Goal: Information Seeking & Learning: Find specific fact

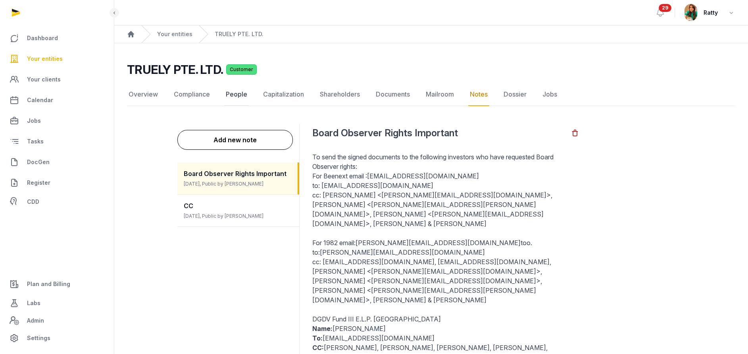
click at [235, 91] on link "People" at bounding box center [236, 94] width 25 height 23
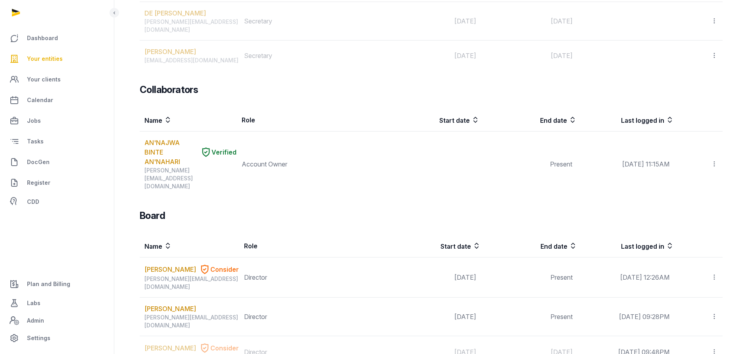
scroll to position [595, 0]
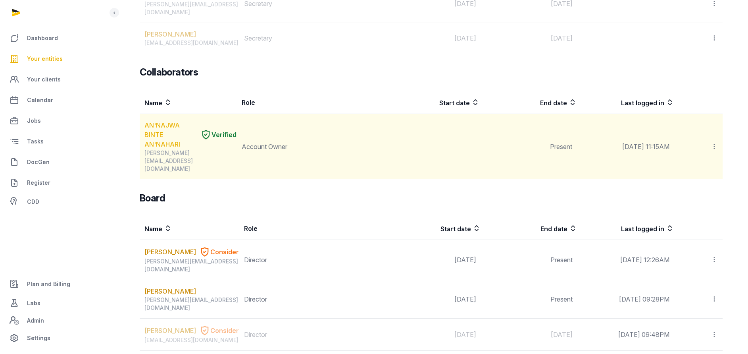
click at [160, 120] on link "AN'NAJWA BINTE AN'NAHARI" at bounding box center [171, 134] width 53 height 29
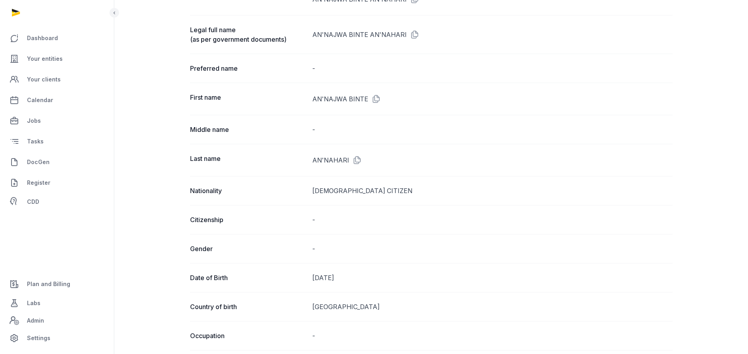
scroll to position [60, 0]
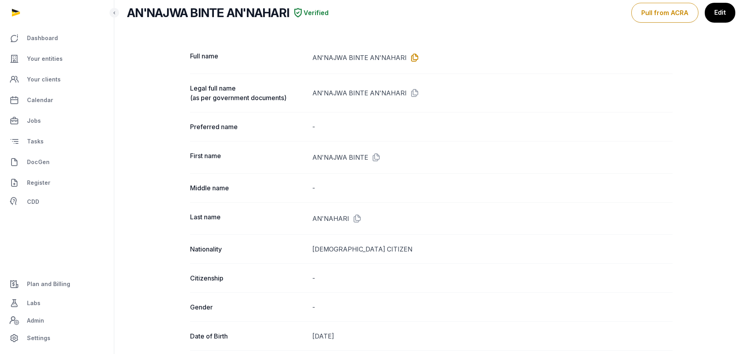
click at [410, 56] on icon at bounding box center [413, 57] width 13 height 13
click at [42, 62] on span "Your entities" at bounding box center [45, 59] width 36 height 10
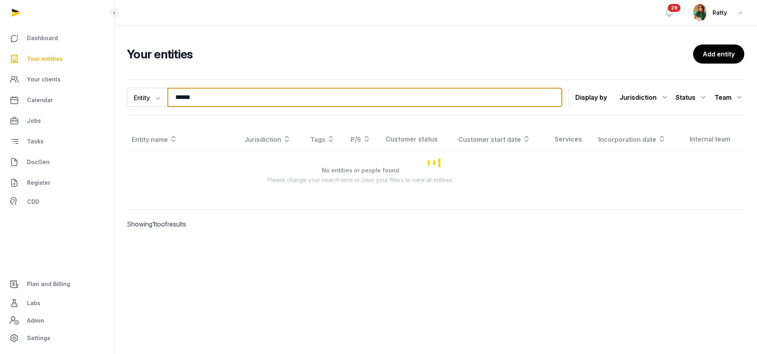
drag, startPoint x: 205, startPoint y: 99, endPoint x: 56, endPoint y: 66, distance: 152.6
click at [57, 66] on div "Dashboard Your entities Your clients Calendar Jobs Tasks DocGen Register CDD Pl…" at bounding box center [378, 177] width 757 height 354
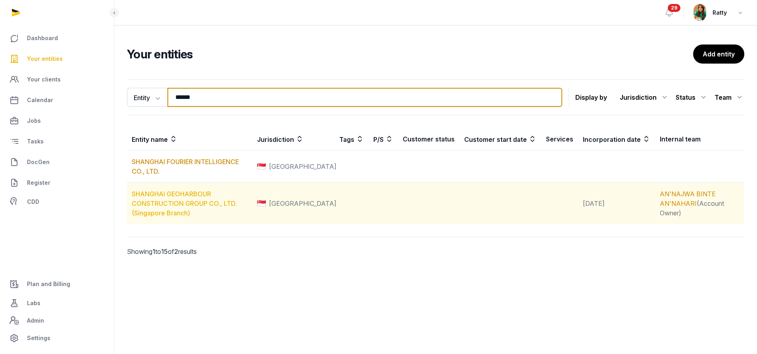
type input "******"
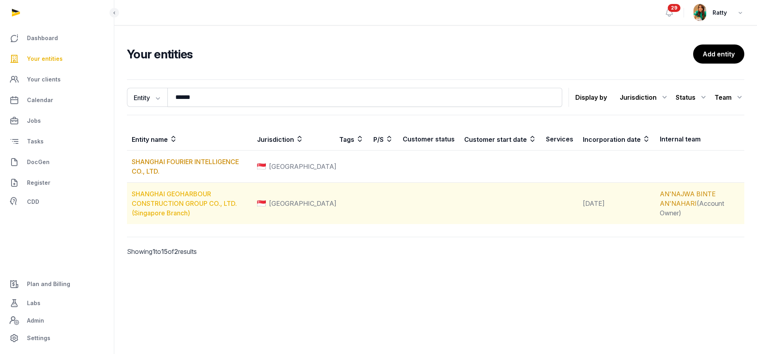
click at [237, 192] on link "SHANGHAI GEOHARBOUR CONSTRUCTION GROUP CO., LTD. (Singapore Branch)" at bounding box center [184, 203] width 105 height 27
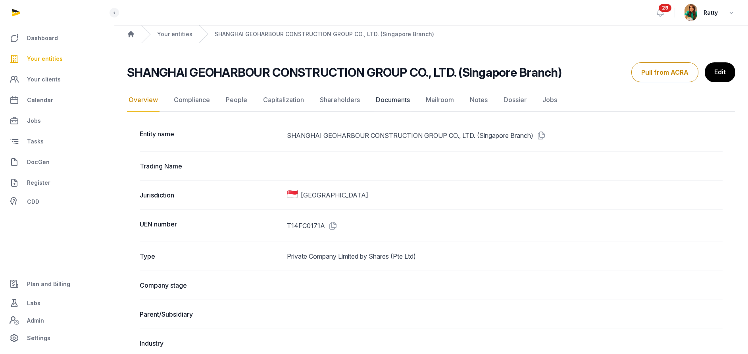
click at [405, 102] on link "Documents" at bounding box center [392, 100] width 37 height 23
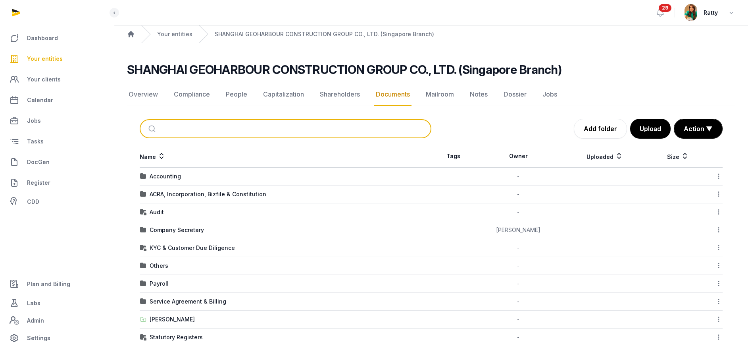
click at [168, 126] on input "search" at bounding box center [294, 128] width 265 height 17
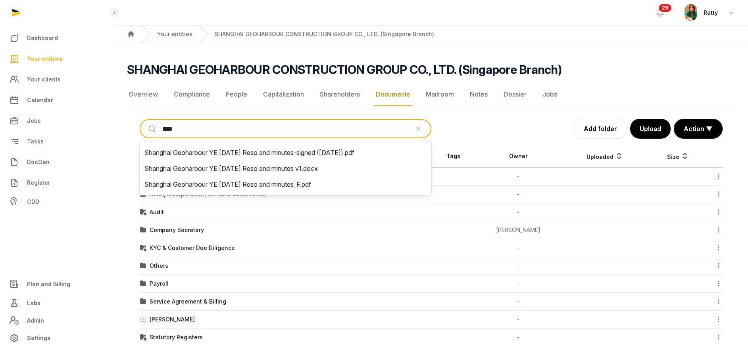
type input "*****"
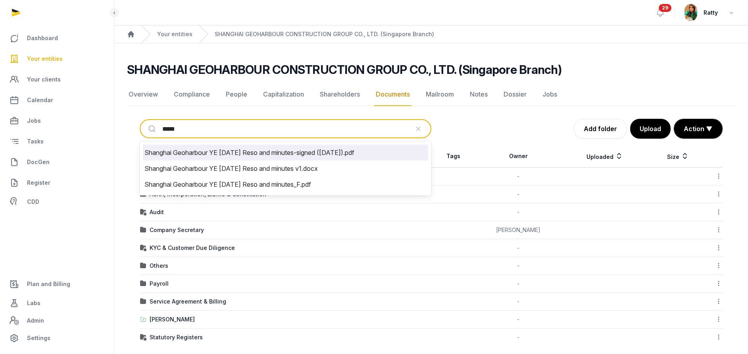
click at [238, 150] on li "Shanghai Geoharbour YE [DATE] Reso and minutes-signed ([DATE]).pdf" at bounding box center [285, 153] width 285 height 16
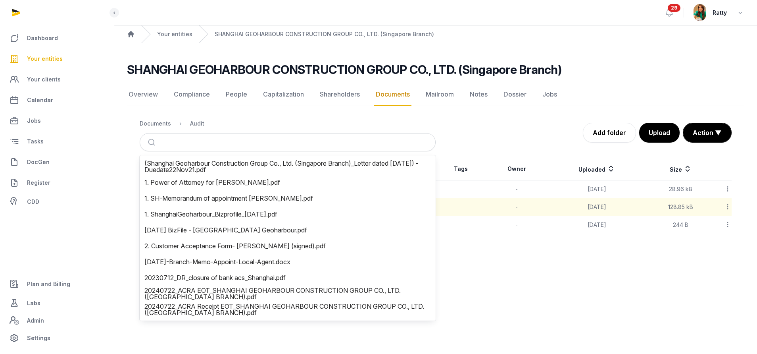
click at [531, 273] on main "Open sidebar 29 Ratty Home Your entities SHANGHAI GEOHARBOUR CONSTRUCTION GROUP…" at bounding box center [378, 177] width 757 height 354
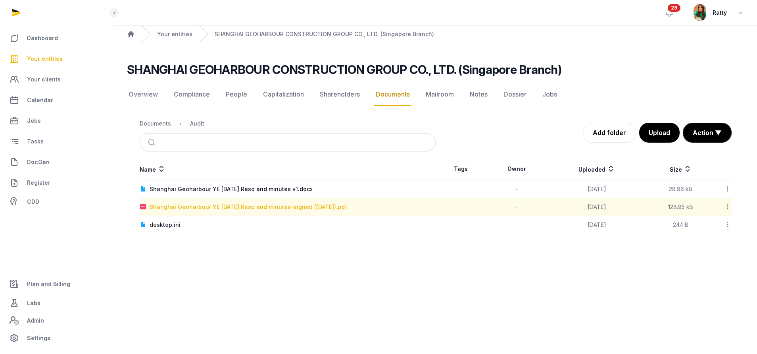
click at [227, 204] on div "Shanghai Geoharbour YE [DATE] Reso and minutes-signed ([DATE]).pdf" at bounding box center [249, 207] width 198 height 8
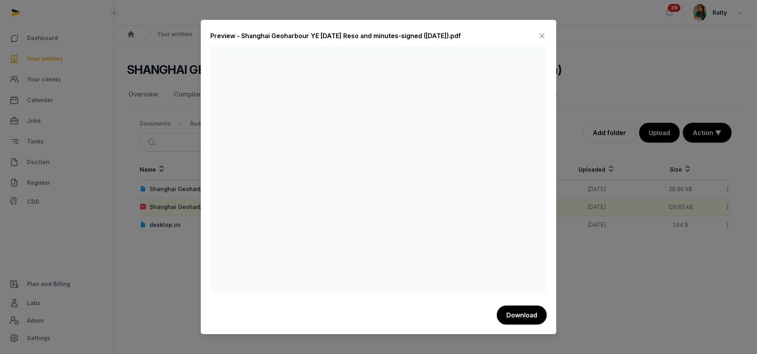
drag, startPoint x: 541, startPoint y: 34, endPoint x: 529, endPoint y: 39, distance: 12.6
click at [541, 34] on icon at bounding box center [543, 35] width 10 height 13
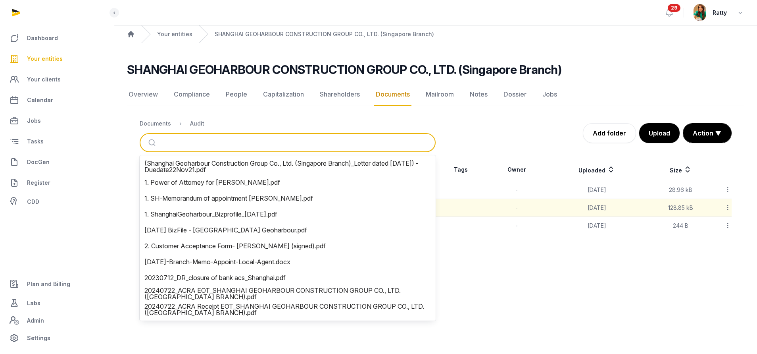
click at [175, 138] on input "search" at bounding box center [297, 142] width 270 height 17
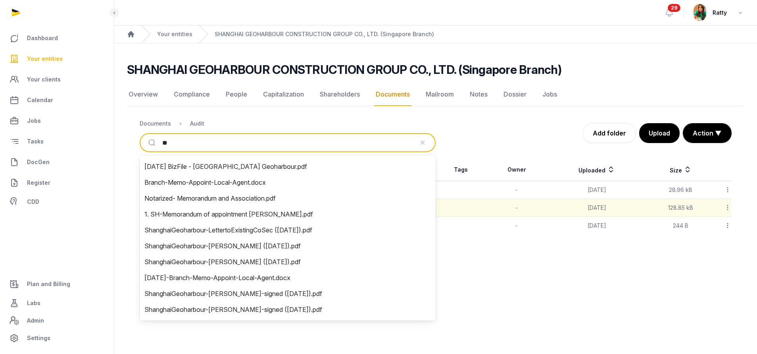
type input "***"
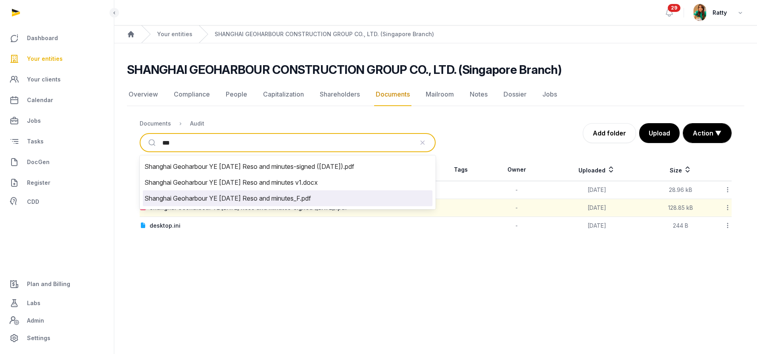
click at [259, 202] on li "Shanghai Geoharbour YE [DATE] Reso and minutes_F.pdf" at bounding box center [288, 198] width 290 height 16
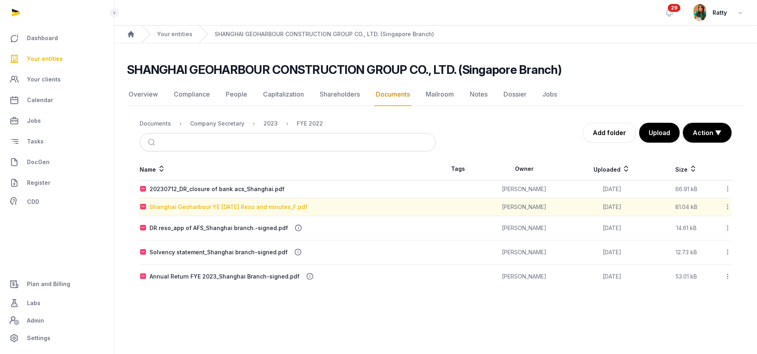
click at [200, 207] on div "Shanghai Geoharbour YE [DATE] Reso and minutes_F.pdf" at bounding box center [229, 207] width 158 height 8
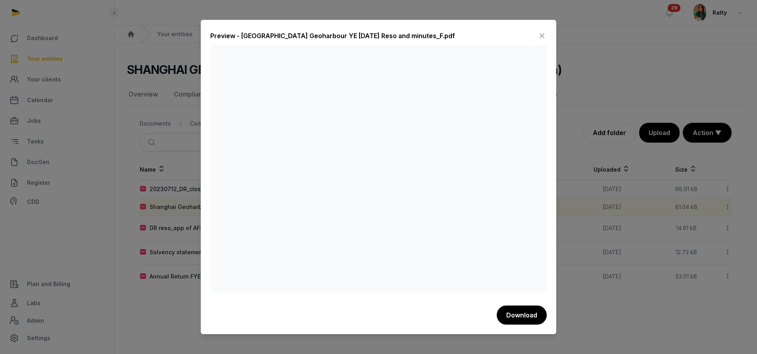
click at [540, 33] on icon at bounding box center [543, 35] width 10 height 13
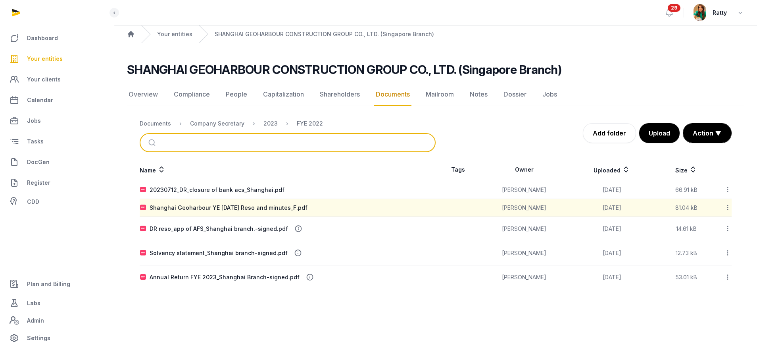
click at [203, 140] on input "search" at bounding box center [297, 142] width 270 height 17
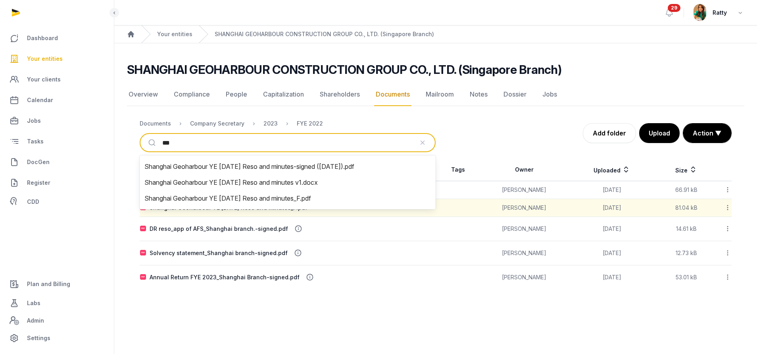
type input "****"
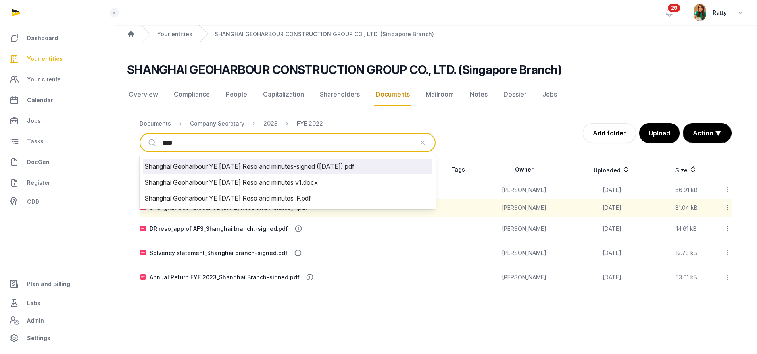
click at [308, 169] on li "Shanghai Geoharbour YE [DATE] Reso and minutes-signed ([DATE]).pdf" at bounding box center [288, 166] width 290 height 16
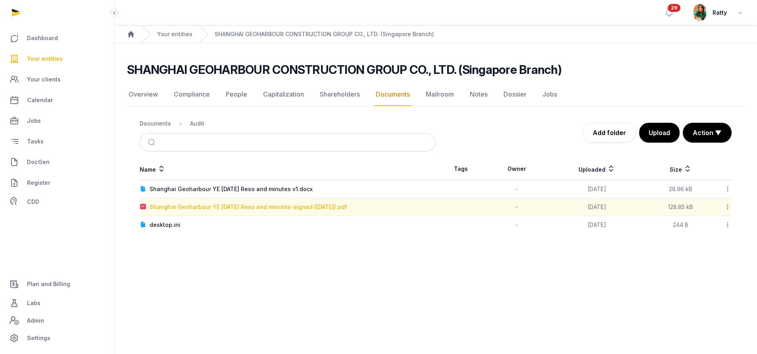
click at [214, 209] on div "Shanghai Geoharbour YE [DATE] Reso and minutes-signed ([DATE]).pdf" at bounding box center [249, 207] width 198 height 8
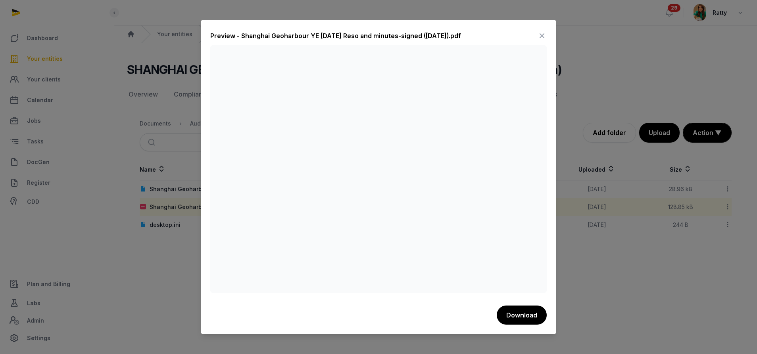
click at [542, 36] on icon at bounding box center [543, 35] width 10 height 13
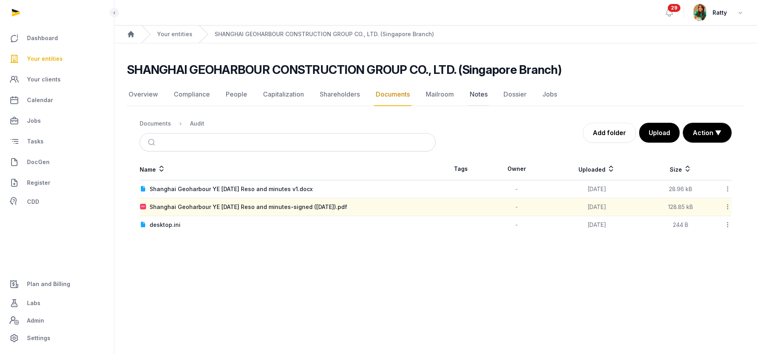
click at [481, 96] on link "Notes" at bounding box center [478, 94] width 21 height 23
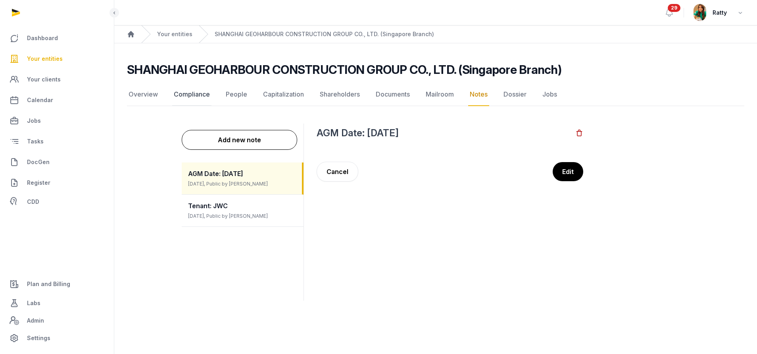
click at [191, 99] on link "Compliance" at bounding box center [191, 94] width 39 height 23
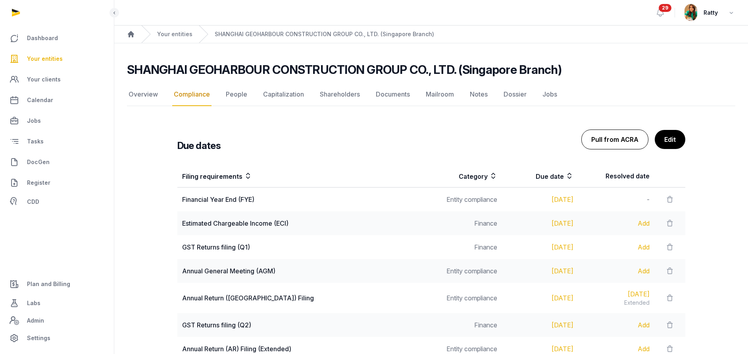
click at [617, 138] on button "Pull from ACRA" at bounding box center [615, 139] width 67 height 20
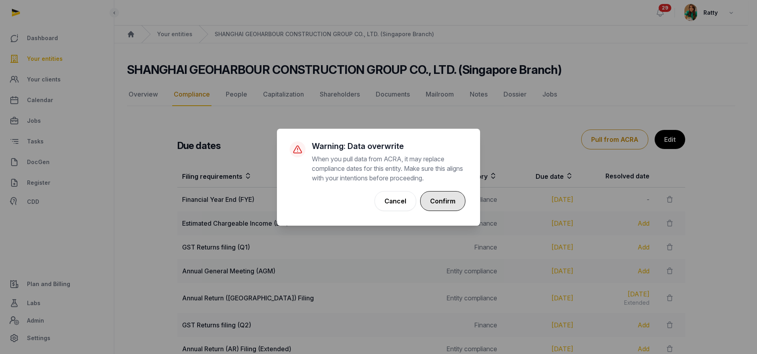
click at [449, 198] on button "Confirm" at bounding box center [442, 201] width 45 height 20
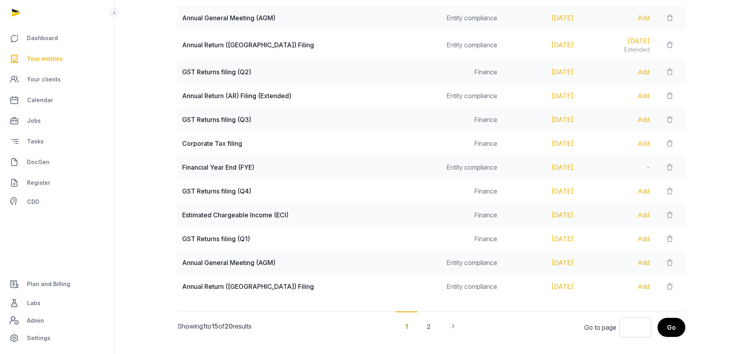
scroll to position [297, 0]
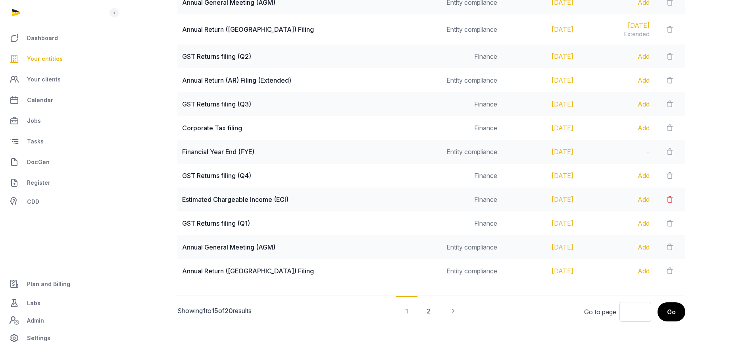
click at [666, 198] on icon at bounding box center [670, 199] width 8 height 11
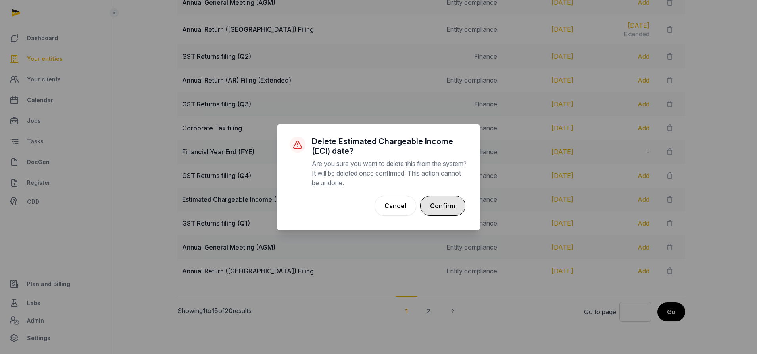
click at [433, 204] on button "Confirm" at bounding box center [442, 206] width 45 height 20
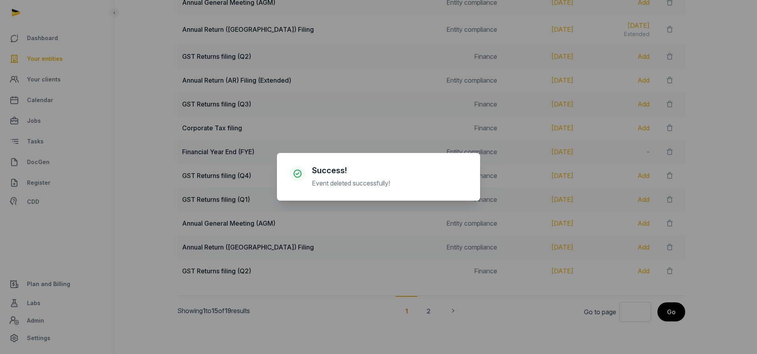
click at [666, 175] on div "× Success! Event deleted successfully! Cancel No OK" at bounding box center [378, 177] width 757 height 354
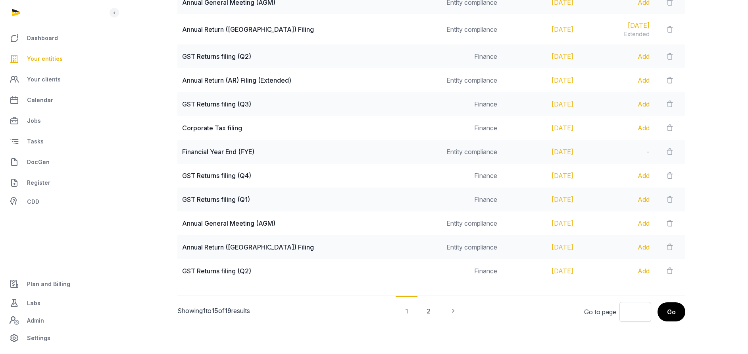
click at [666, 175] on icon at bounding box center [670, 175] width 8 height 11
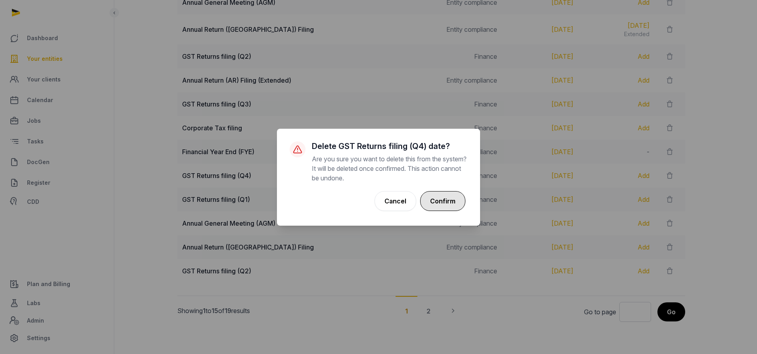
click at [443, 203] on button "Confirm" at bounding box center [442, 201] width 45 height 20
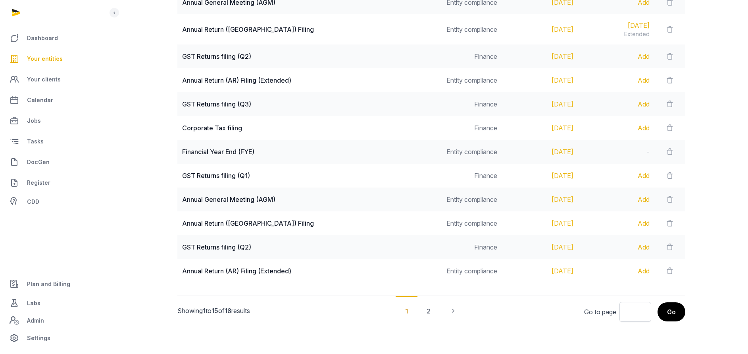
click at [666, 102] on icon at bounding box center [670, 103] width 8 height 11
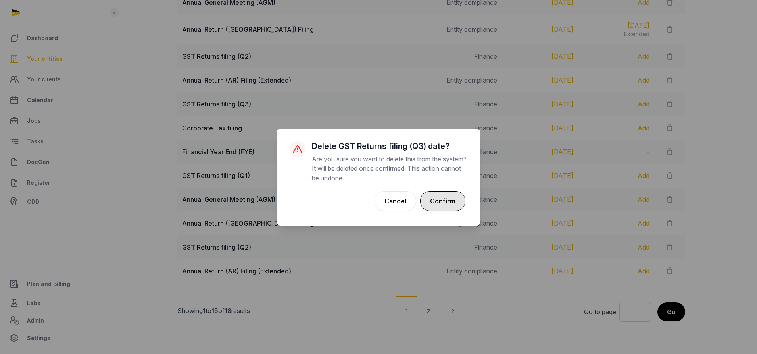
click at [438, 193] on button "Confirm" at bounding box center [442, 201] width 45 height 20
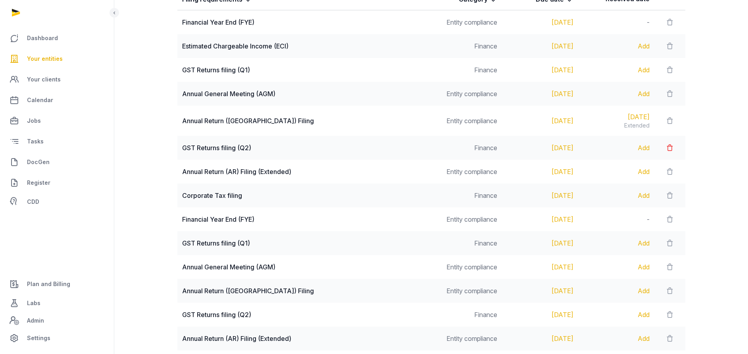
scroll to position [118, 0]
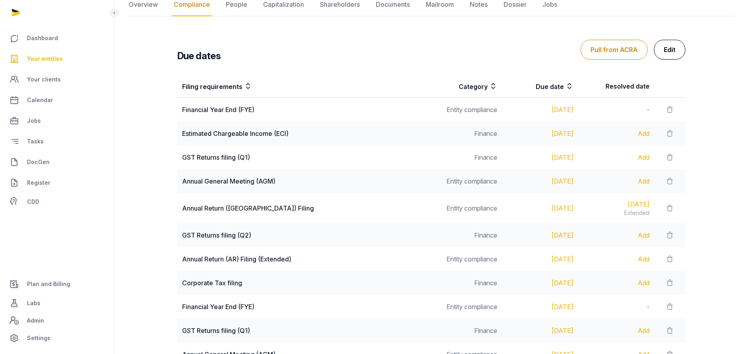
click at [674, 44] on link "Edit" at bounding box center [669, 50] width 31 height 20
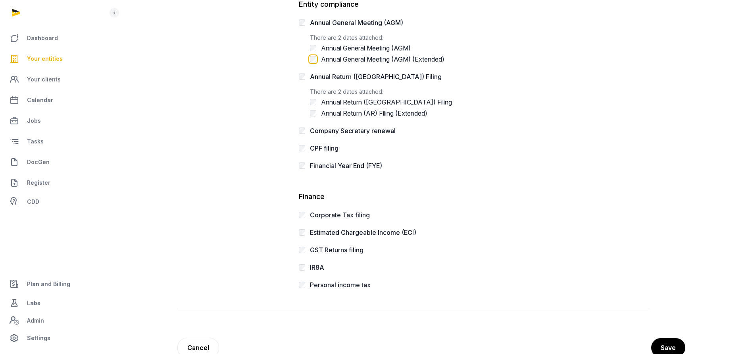
scroll to position [198, 0]
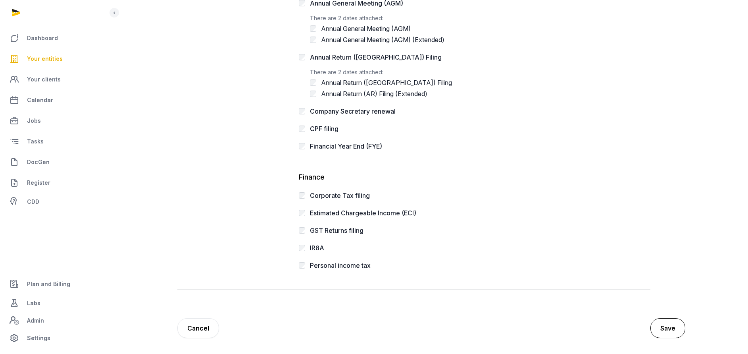
click at [664, 319] on button "Save" at bounding box center [668, 328] width 35 height 20
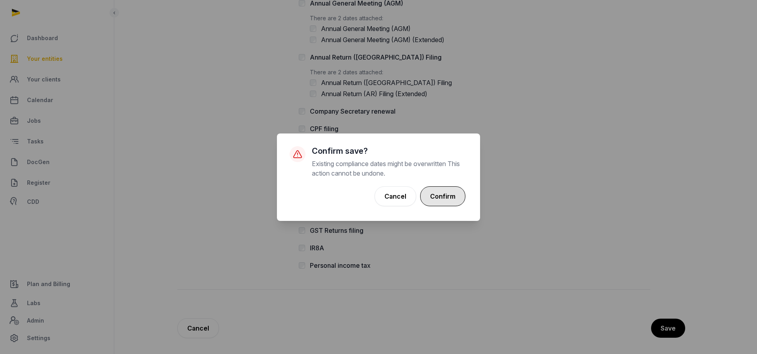
click at [451, 193] on button "Confirm" at bounding box center [442, 196] width 45 height 20
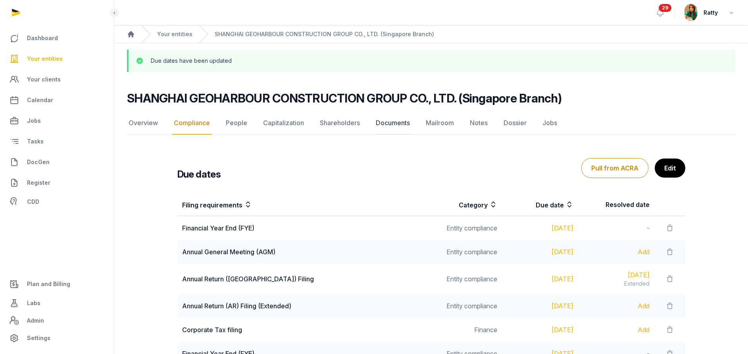
click at [384, 128] on link "Documents" at bounding box center [392, 123] width 37 height 23
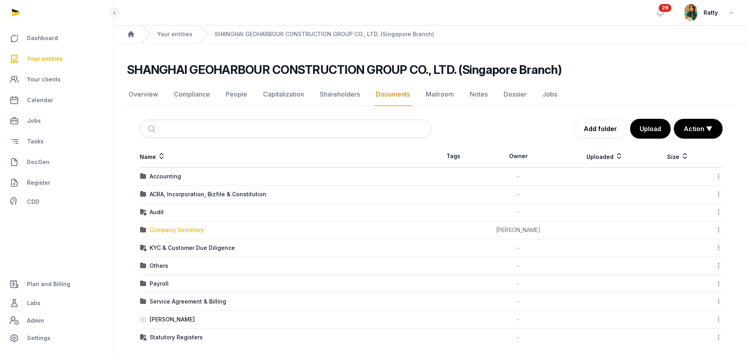
click at [179, 228] on div "Company Secretary" at bounding box center [177, 230] width 54 height 8
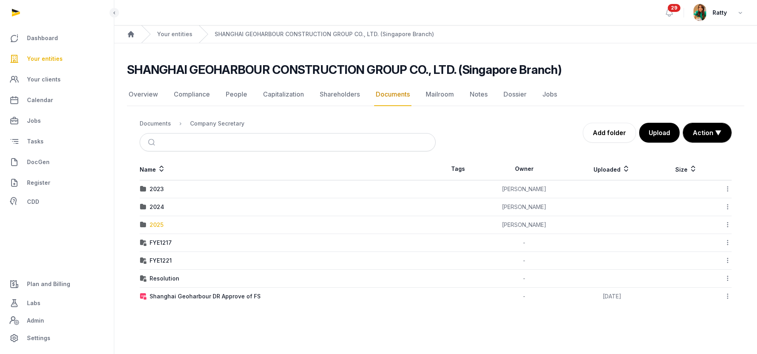
click at [156, 224] on div "2025" at bounding box center [157, 225] width 14 height 8
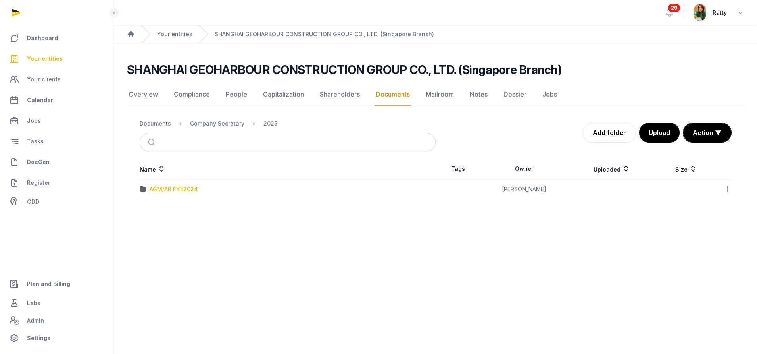
click at [176, 186] on div "AGM/AR FYE2024" at bounding box center [174, 189] width 48 height 8
click at [153, 189] on div "EOT" at bounding box center [156, 189] width 12 height 8
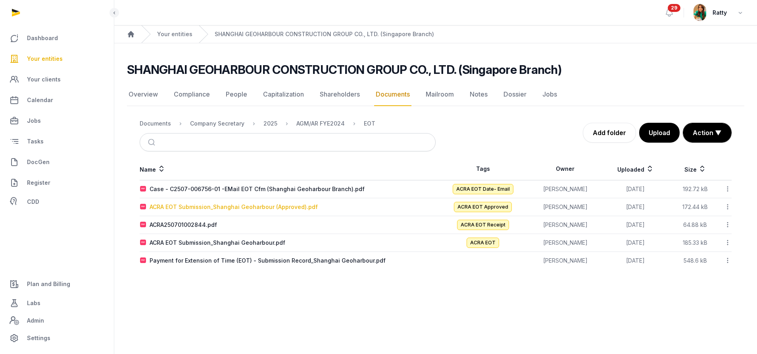
click at [188, 208] on div "ACRA EOT Submission_Shanghai Geoharbour (Approved).pdf" at bounding box center [234, 207] width 168 height 8
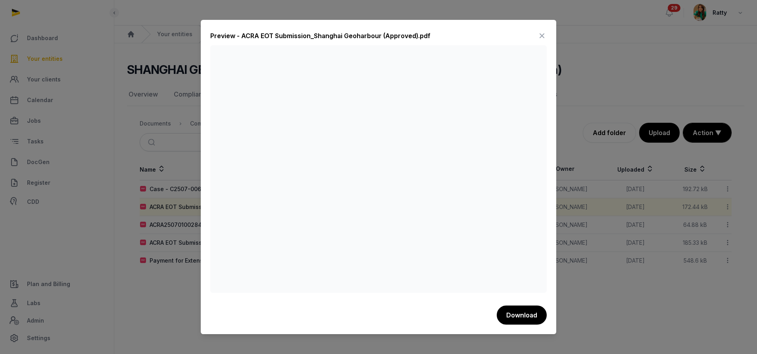
click at [542, 35] on icon at bounding box center [543, 35] width 10 height 13
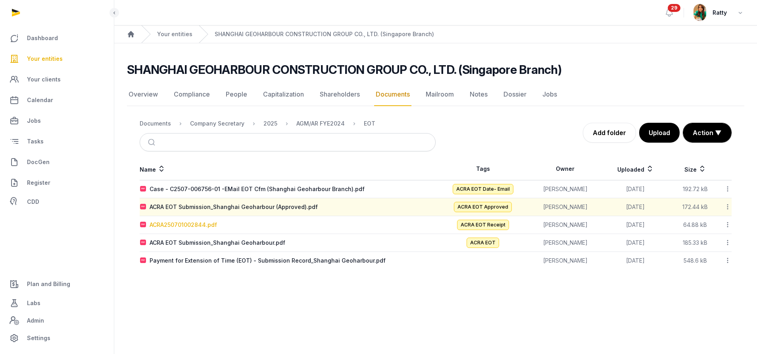
click at [188, 222] on div "ACRA250701002844.pdf" at bounding box center [183, 225] width 67 height 8
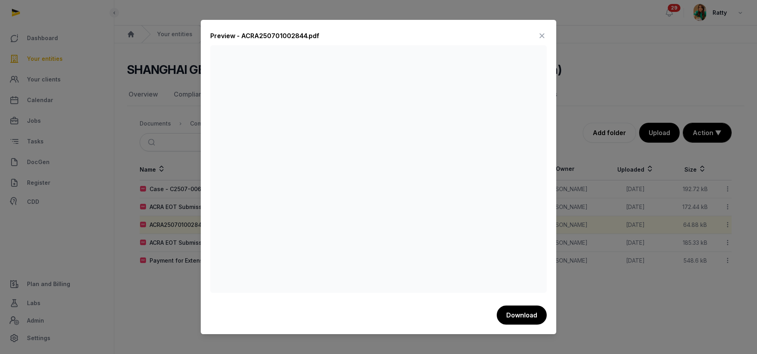
click at [539, 32] on icon at bounding box center [543, 35] width 10 height 13
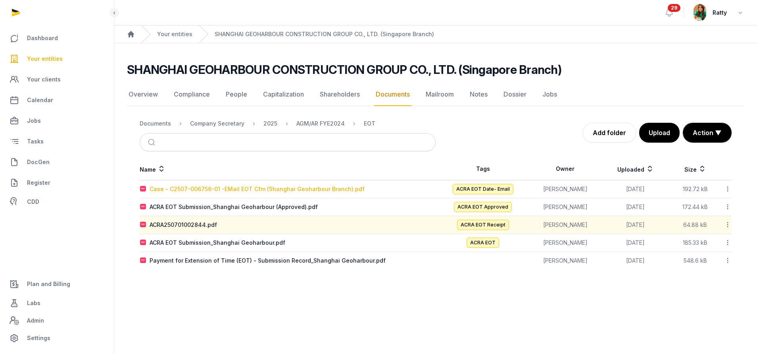
click at [239, 185] on div "Case - C2507-006756-01 -EMail EOT Cfm (Shanghai Geoharbour Branch).pdf" at bounding box center [257, 189] width 215 height 8
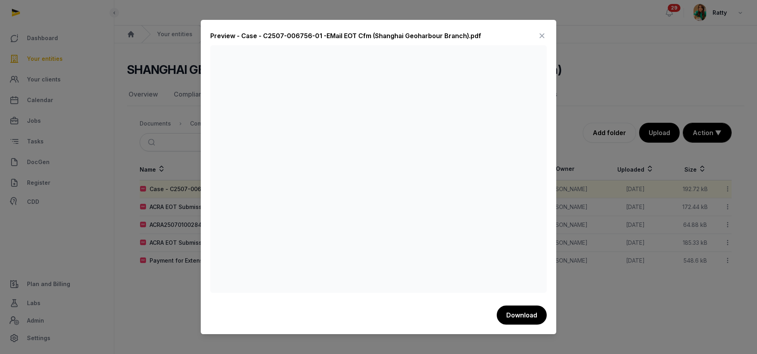
click at [543, 37] on icon at bounding box center [543, 35] width 10 height 13
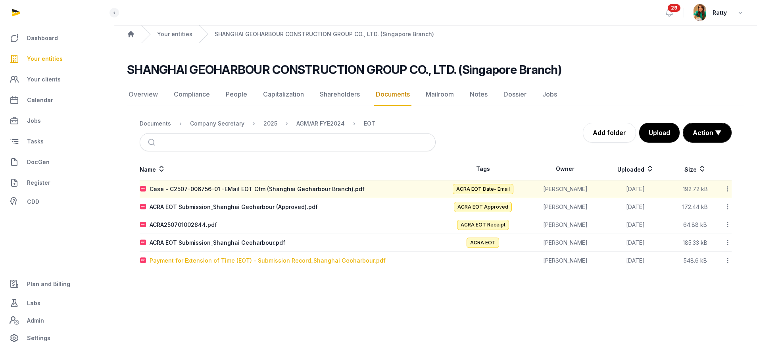
click at [239, 259] on div "Payment for Extension of Time (EOT) - Submission Record_Shanghai Geoharbour.pdf" at bounding box center [268, 260] width 236 height 8
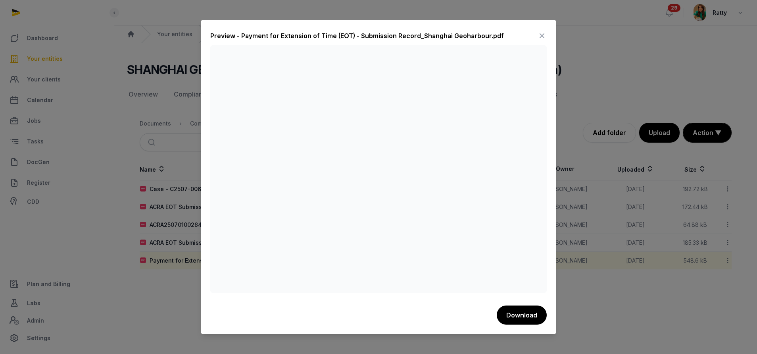
click at [543, 34] on icon at bounding box center [543, 35] width 10 height 13
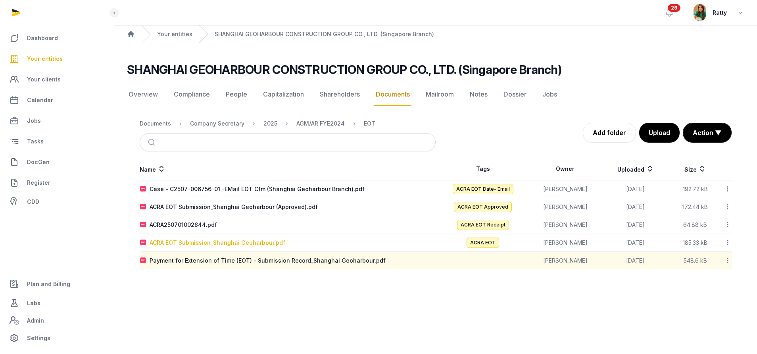
click at [222, 245] on div "ACRA EOT Submission_Shanghai Geoharbour.pdf" at bounding box center [218, 243] width 136 height 8
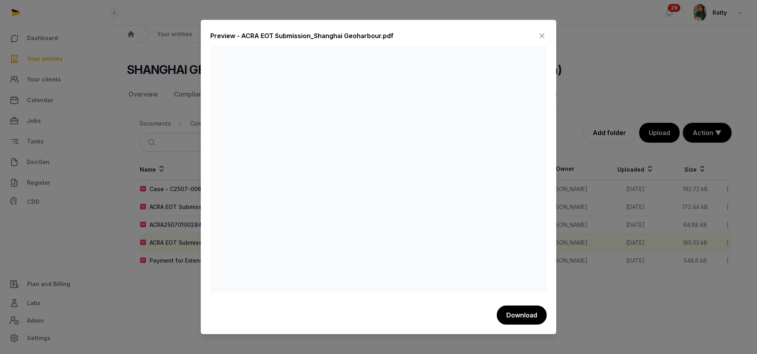
click at [543, 35] on icon at bounding box center [543, 35] width 10 height 13
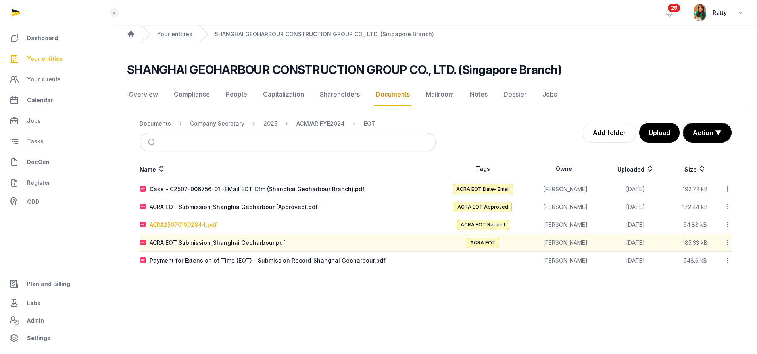
click at [179, 222] on div "ACRA250701002844.pdf" at bounding box center [183, 225] width 67 height 8
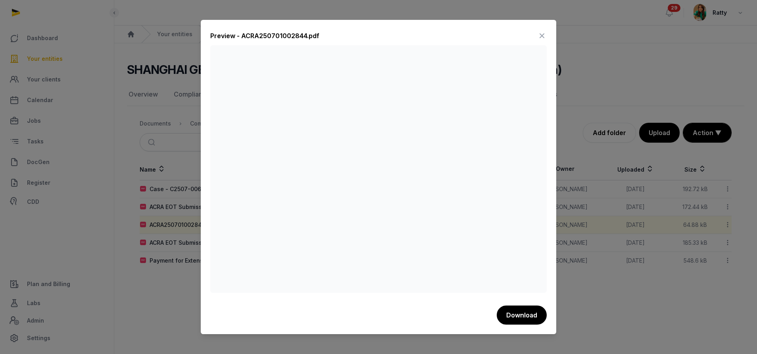
click at [542, 33] on icon at bounding box center [543, 35] width 10 height 13
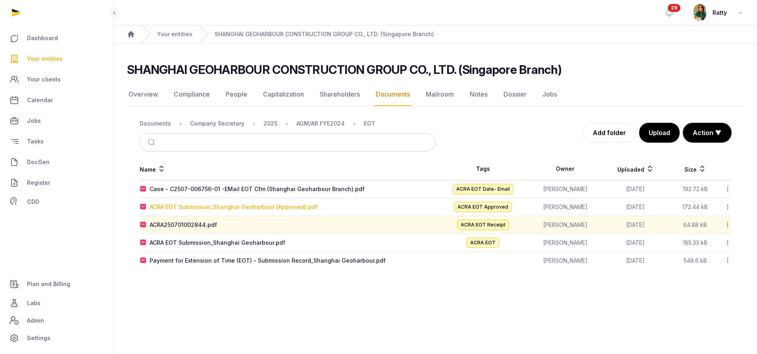
click at [227, 203] on div "ACRA EOT Submission_Shanghai Geoharbour (Approved).pdf" at bounding box center [234, 207] width 168 height 8
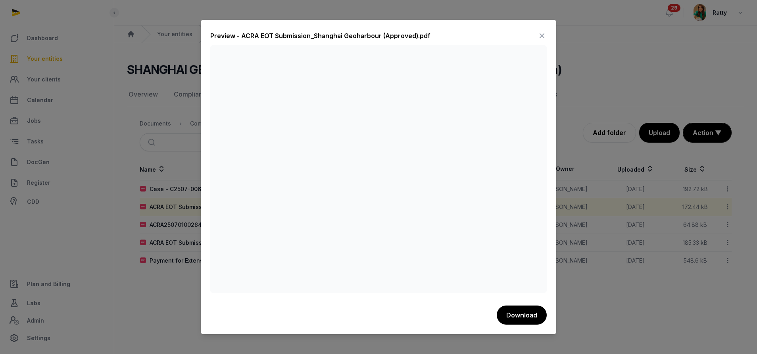
click at [542, 32] on icon at bounding box center [543, 35] width 10 height 13
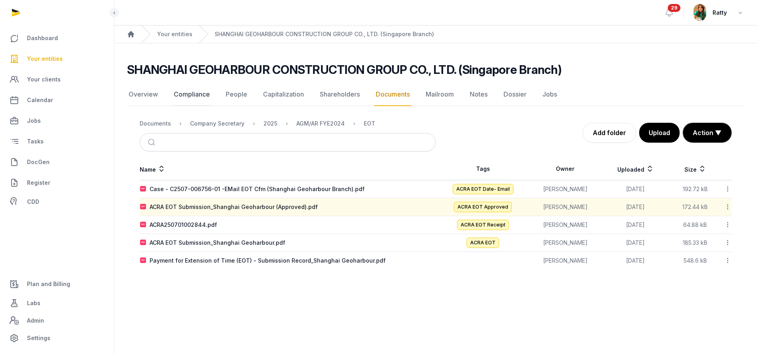
click at [193, 93] on link "Compliance" at bounding box center [191, 94] width 39 height 23
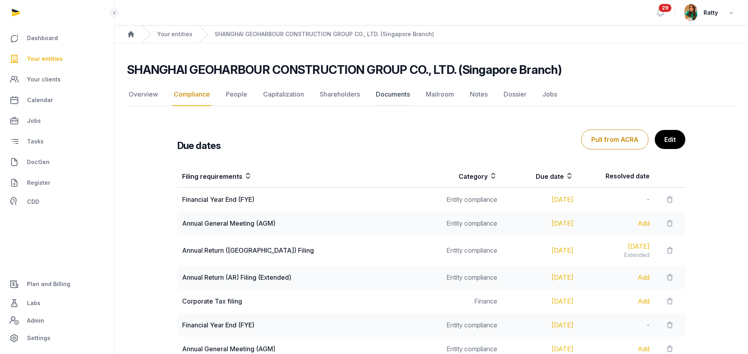
click at [387, 94] on link "Documents" at bounding box center [392, 94] width 37 height 23
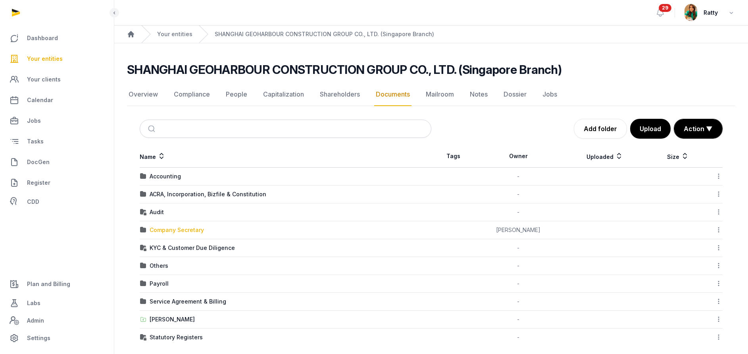
click at [168, 229] on div "Company Secretary" at bounding box center [177, 230] width 54 height 8
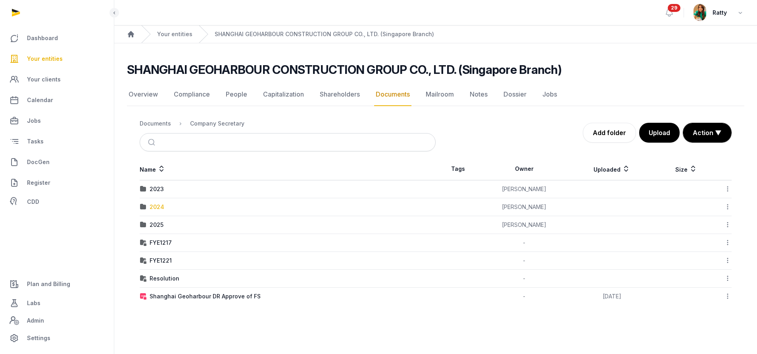
click at [157, 204] on div "2024" at bounding box center [157, 207] width 15 height 8
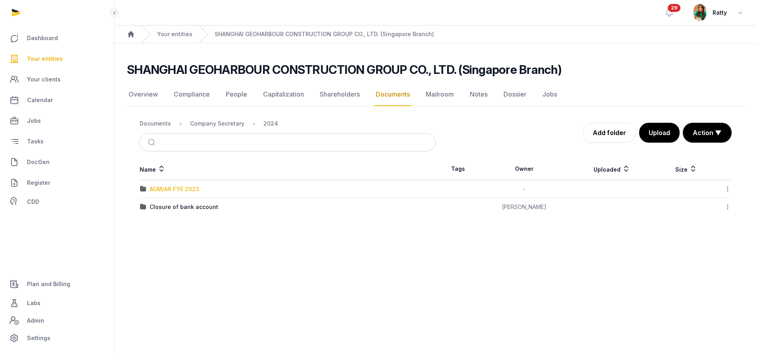
click at [168, 187] on div "AGM/AR FYE 2023" at bounding box center [175, 189] width 50 height 8
click at [185, 189] on div "AGM/AR FYE 2023" at bounding box center [175, 189] width 50 height 8
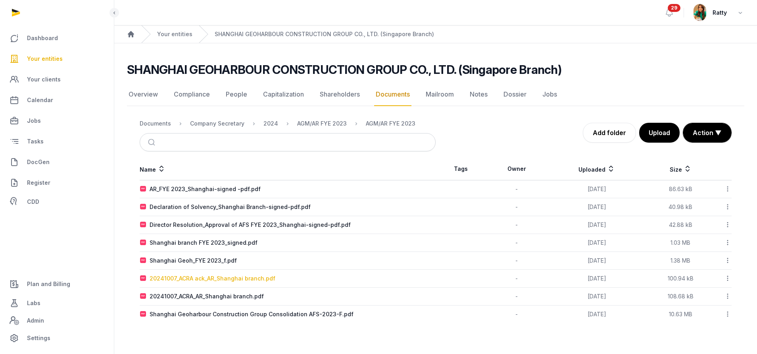
click at [190, 277] on div "20241007_ACRA ack_AR_Shanghai branch.pdf" at bounding box center [213, 278] width 126 height 8
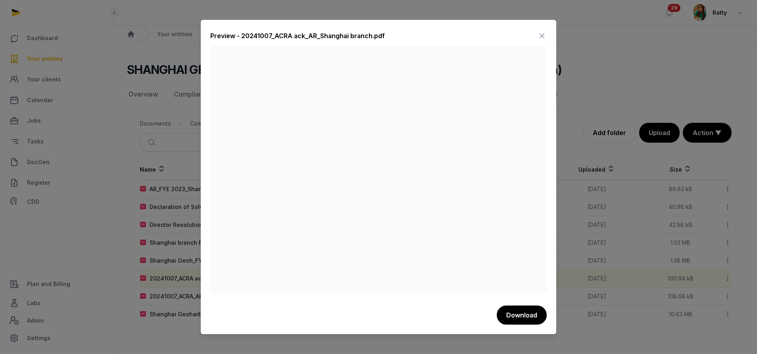
click at [541, 34] on icon at bounding box center [543, 35] width 10 height 13
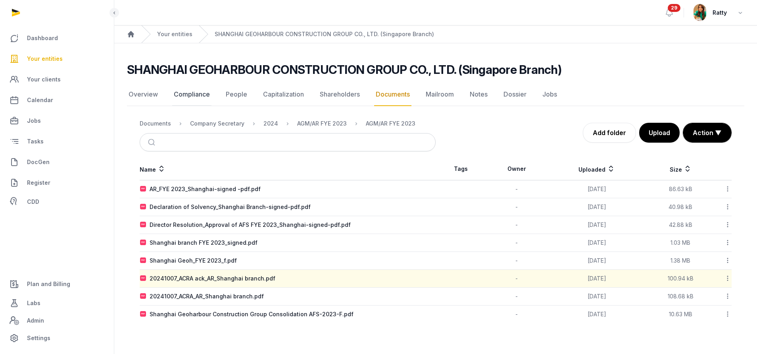
click at [195, 94] on link "Compliance" at bounding box center [191, 94] width 39 height 23
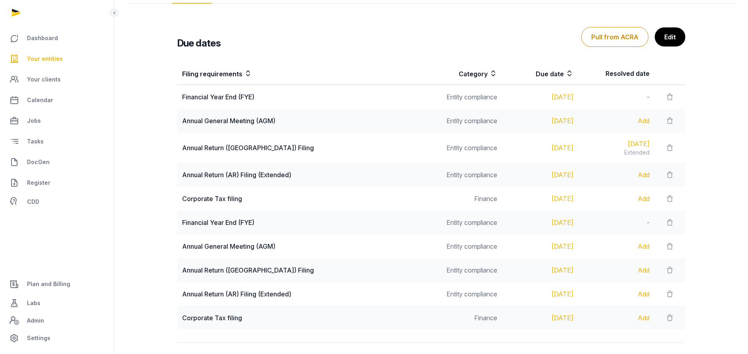
scroll to position [119, 0]
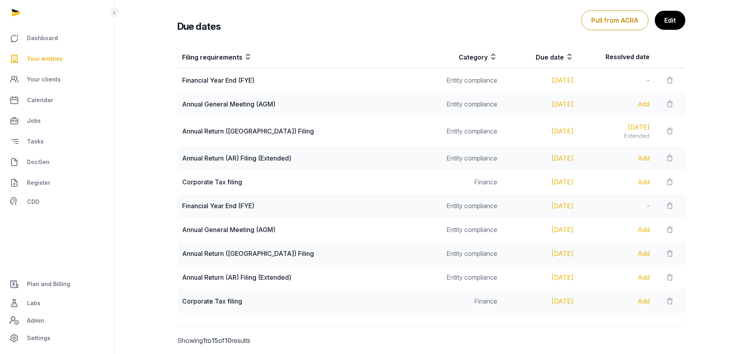
click at [642, 160] on div "Add" at bounding box center [616, 158] width 67 height 10
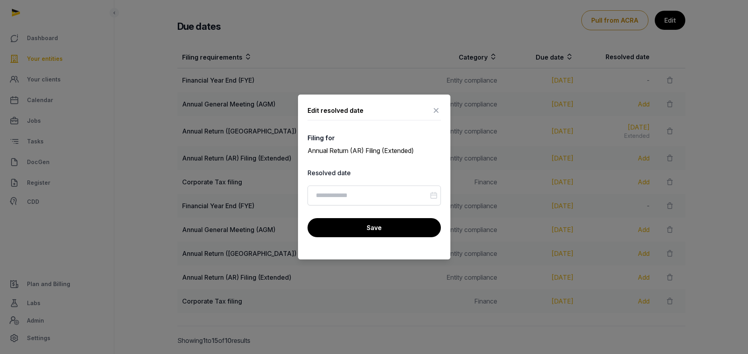
click at [440, 112] on icon at bounding box center [437, 110] width 10 height 13
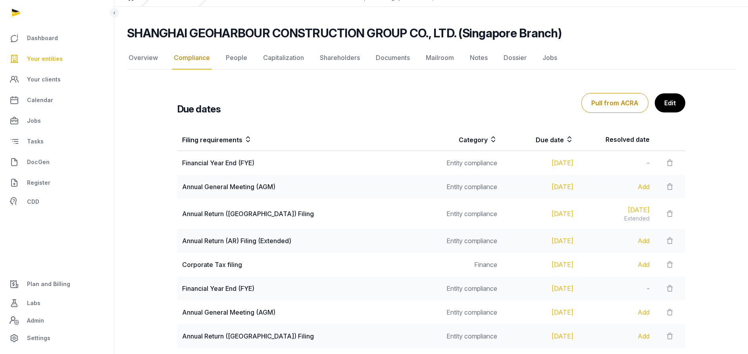
scroll to position [0, 0]
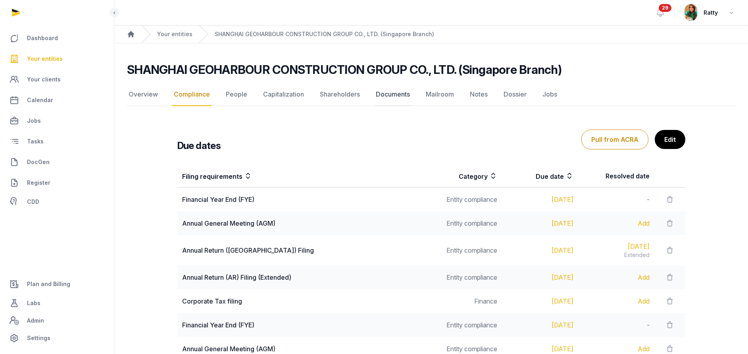
click at [393, 96] on link "Documents" at bounding box center [392, 94] width 37 height 23
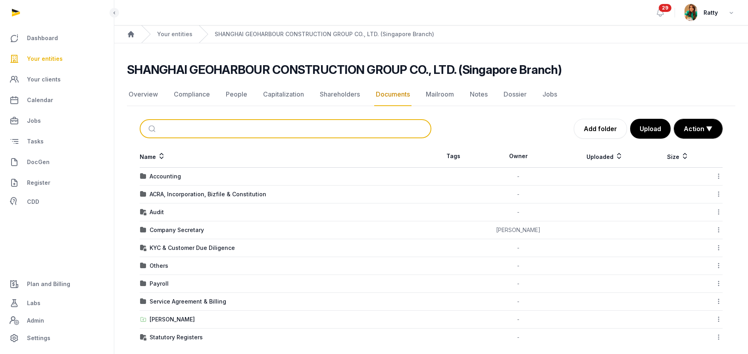
click at [184, 131] on input "search" at bounding box center [294, 128] width 265 height 17
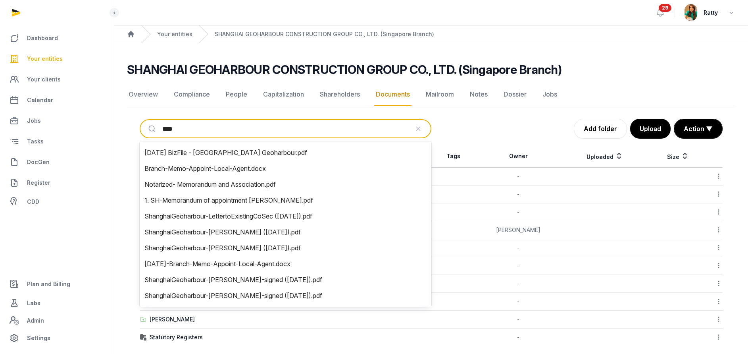
type input "*****"
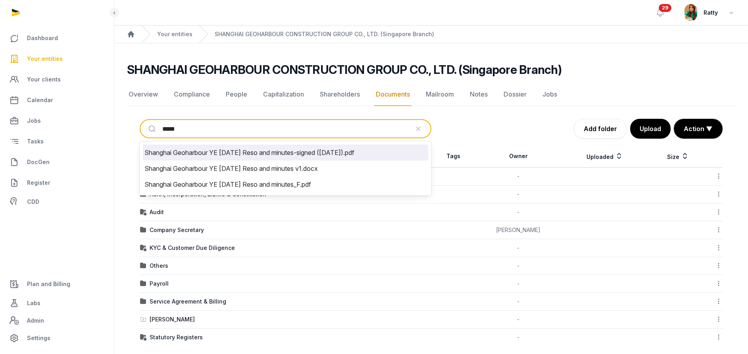
click at [235, 146] on li "Shanghai Geoharbour YE [DATE] Reso and minutes-signed ([DATE]).pdf" at bounding box center [285, 153] width 285 height 16
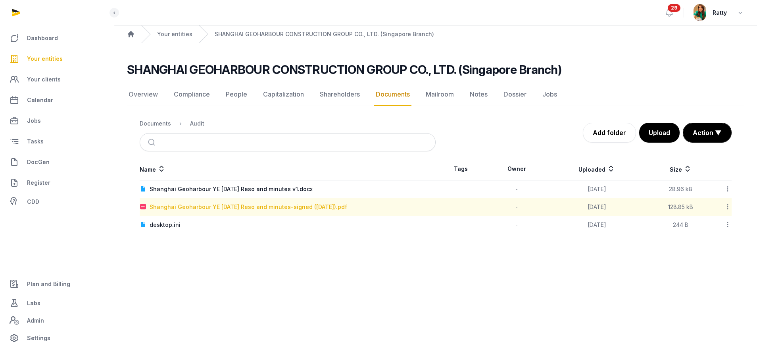
click at [198, 208] on div "Shanghai Geoharbour YE [DATE] Reso and minutes-signed ([DATE]).pdf" at bounding box center [249, 207] width 198 height 8
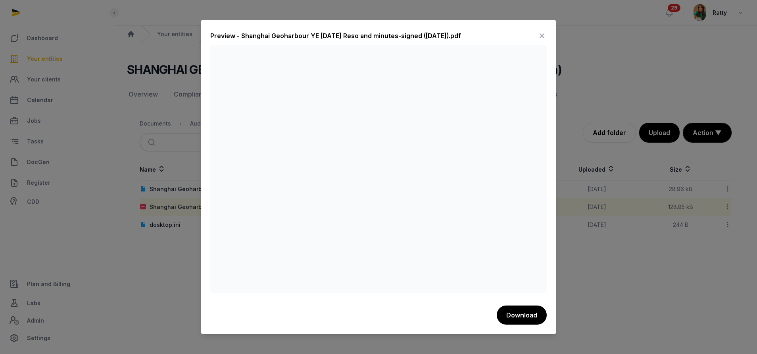
click at [542, 31] on icon at bounding box center [543, 35] width 10 height 13
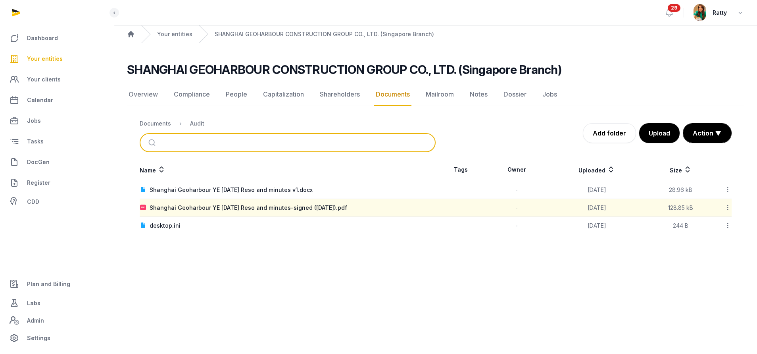
click at [203, 142] on input "search" at bounding box center [297, 142] width 270 height 17
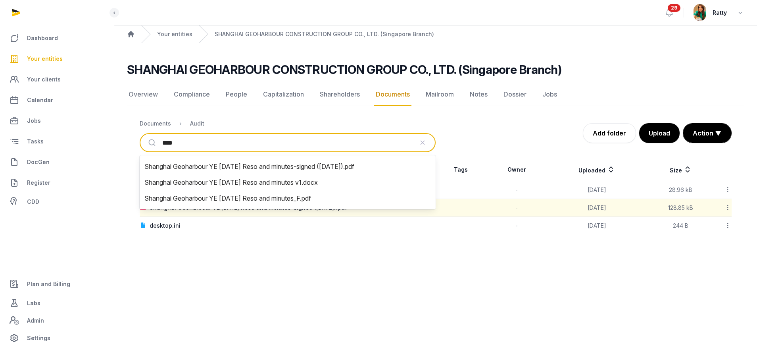
type input "*****"
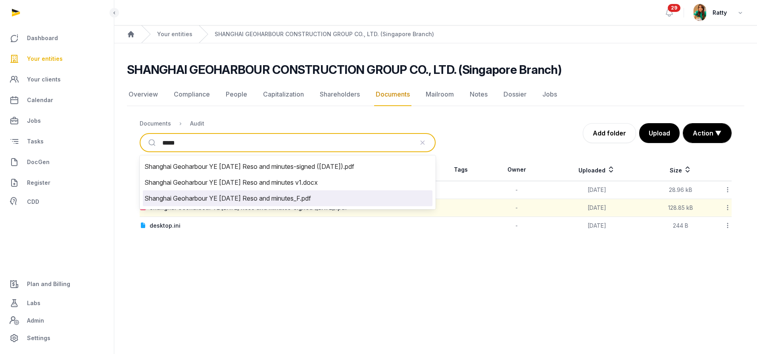
click at [264, 195] on li "Shanghai Geoharbour YE [DATE] Reso and minutes_F.pdf" at bounding box center [288, 198] width 290 height 16
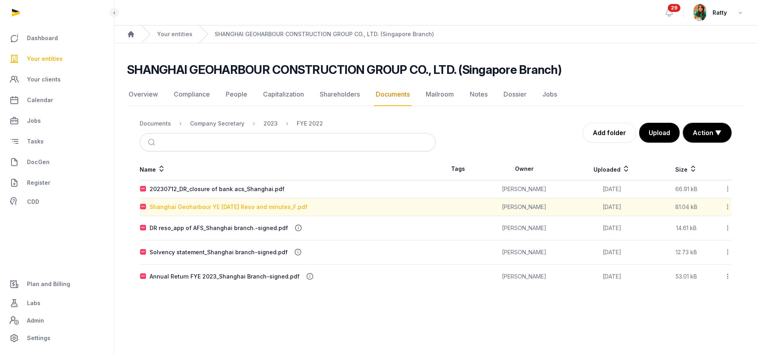
click at [238, 205] on div "Shanghai Geoharbour YE [DATE] Reso and minutes_F.pdf" at bounding box center [229, 207] width 158 height 8
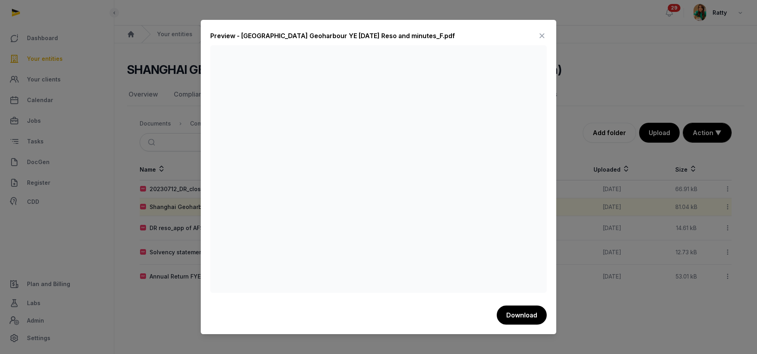
click at [544, 37] on icon at bounding box center [543, 35] width 10 height 13
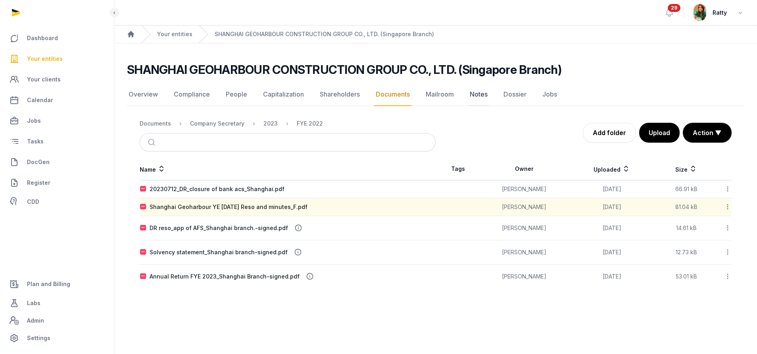
click at [484, 92] on link "Notes" at bounding box center [478, 94] width 21 height 23
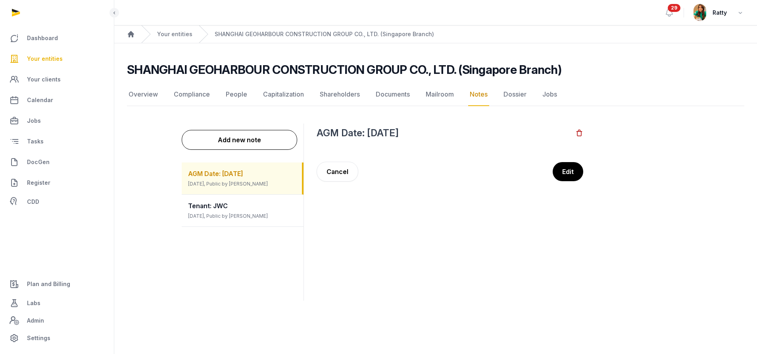
click at [241, 184] on span "[DATE], Public by [PERSON_NAME]" at bounding box center [228, 184] width 80 height 6
click at [52, 59] on span "Your entities" at bounding box center [45, 59] width 36 height 10
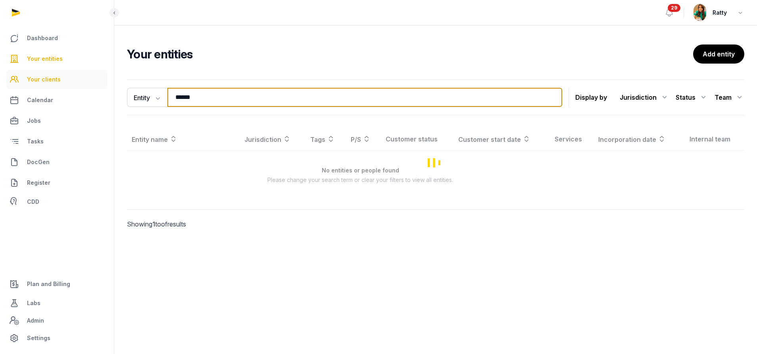
drag, startPoint x: 205, startPoint y: 100, endPoint x: 29, endPoint y: 79, distance: 177.6
click at [29, 79] on div "Dashboard Your entities Your clients Calendar Jobs Tasks DocGen Register CDD Pl…" at bounding box center [378, 177] width 757 height 354
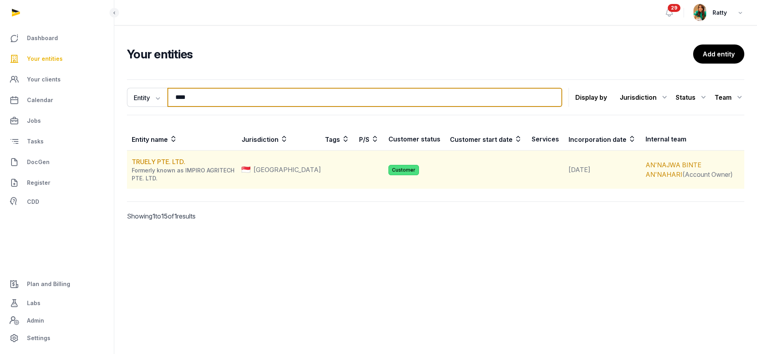
type input "****"
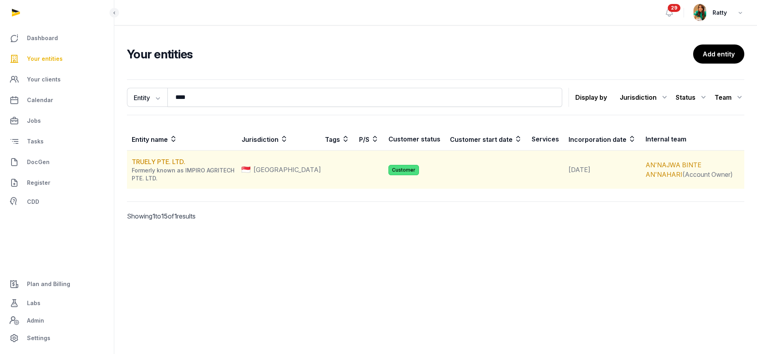
click at [157, 166] on td "TRUELY PTE. LTD. Formerly known as IMPIRO AGRITECH PTE. LTD." at bounding box center [182, 169] width 110 height 39
click at [158, 164] on link "TRUELY PTE. LTD." at bounding box center [159, 162] width 54 height 8
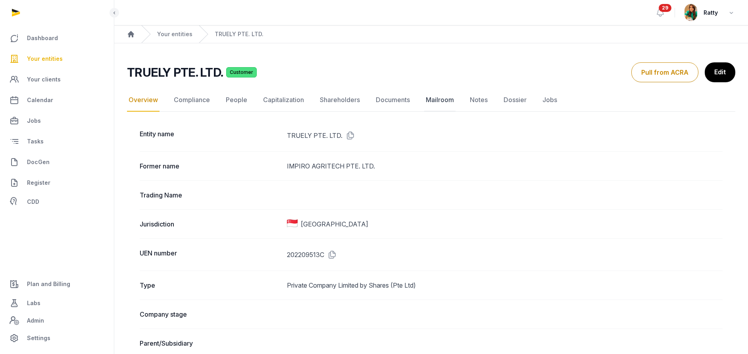
click at [445, 97] on link "Mailroom" at bounding box center [439, 100] width 31 height 23
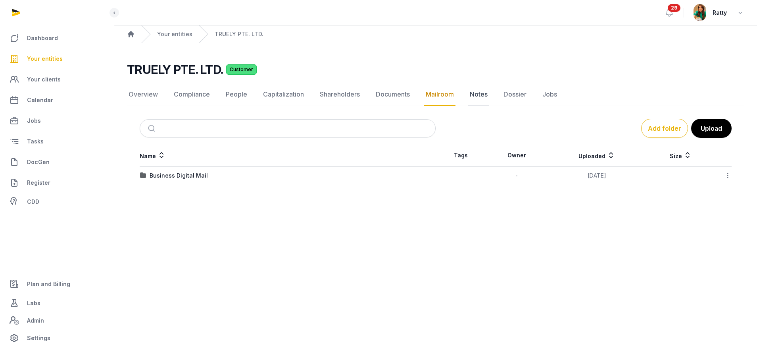
click at [478, 94] on link "Notes" at bounding box center [478, 94] width 21 height 23
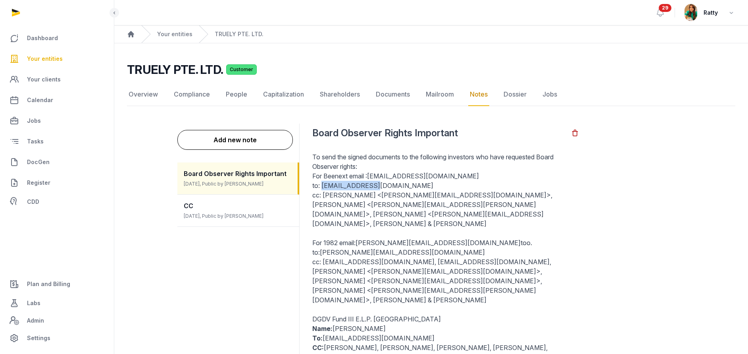
drag, startPoint x: 322, startPoint y: 185, endPoint x: 378, endPoint y: 187, distance: 56.4
click at [378, 187] on p "For Beenext email : [EMAIL_ADDRESS][DOMAIN_NAME] to: [EMAIL_ADDRESS][DOMAIN_NAM…" at bounding box center [445, 204] width 267 height 67
copy p "[EMAIL_ADDRESS][DOMAIN_NAME]"
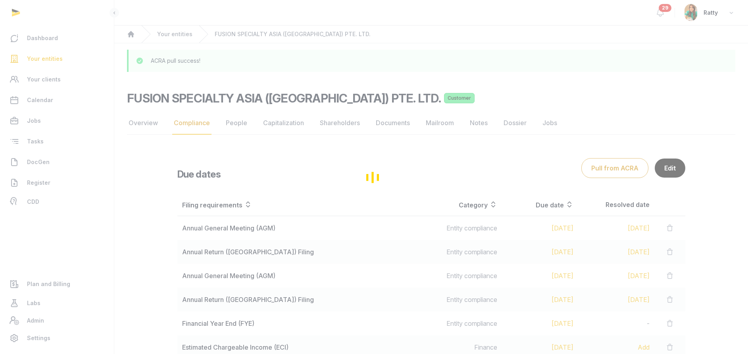
click at [40, 61] on div "Loading" at bounding box center [374, 177] width 748 height 354
click at [44, 58] on div "Loading" at bounding box center [374, 177] width 748 height 354
